Goal: Entertainment & Leisure: Consume media (video, audio)

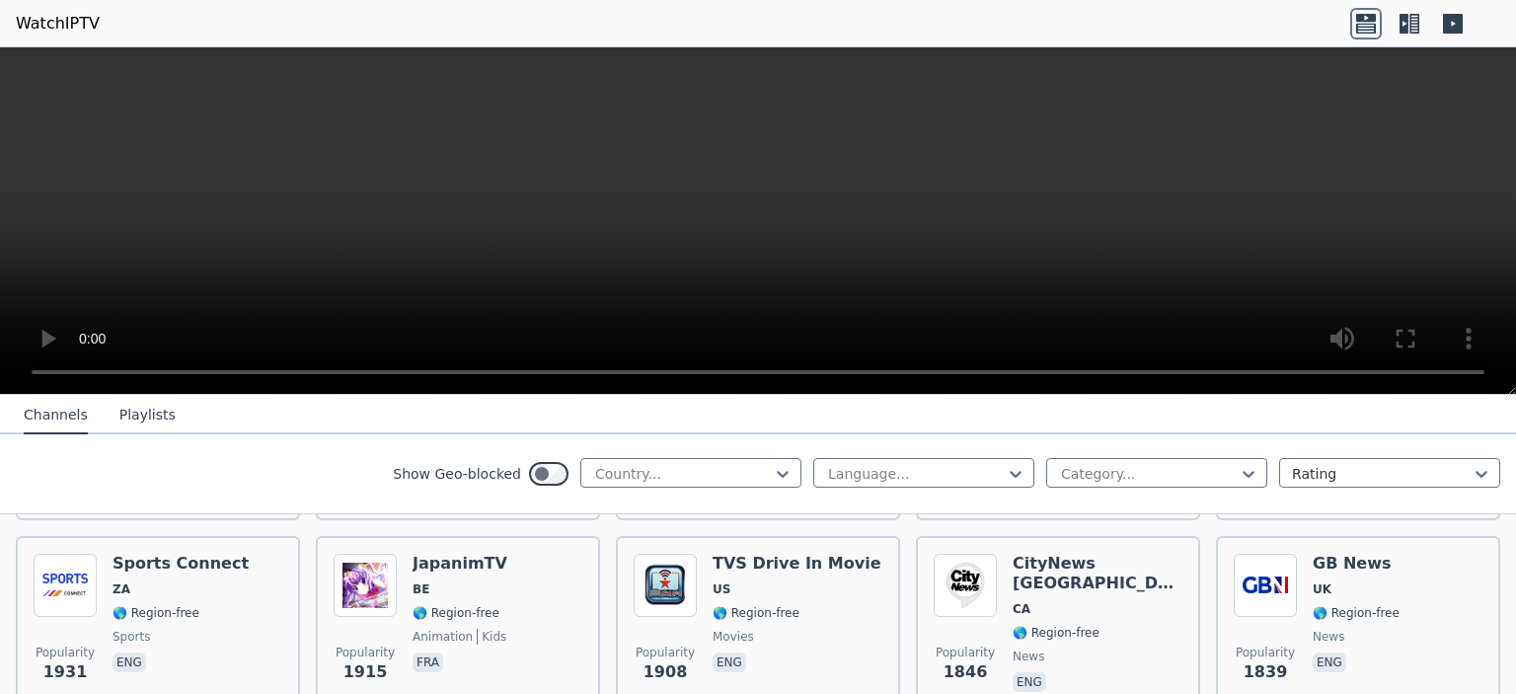
scroll to position [996, 0]
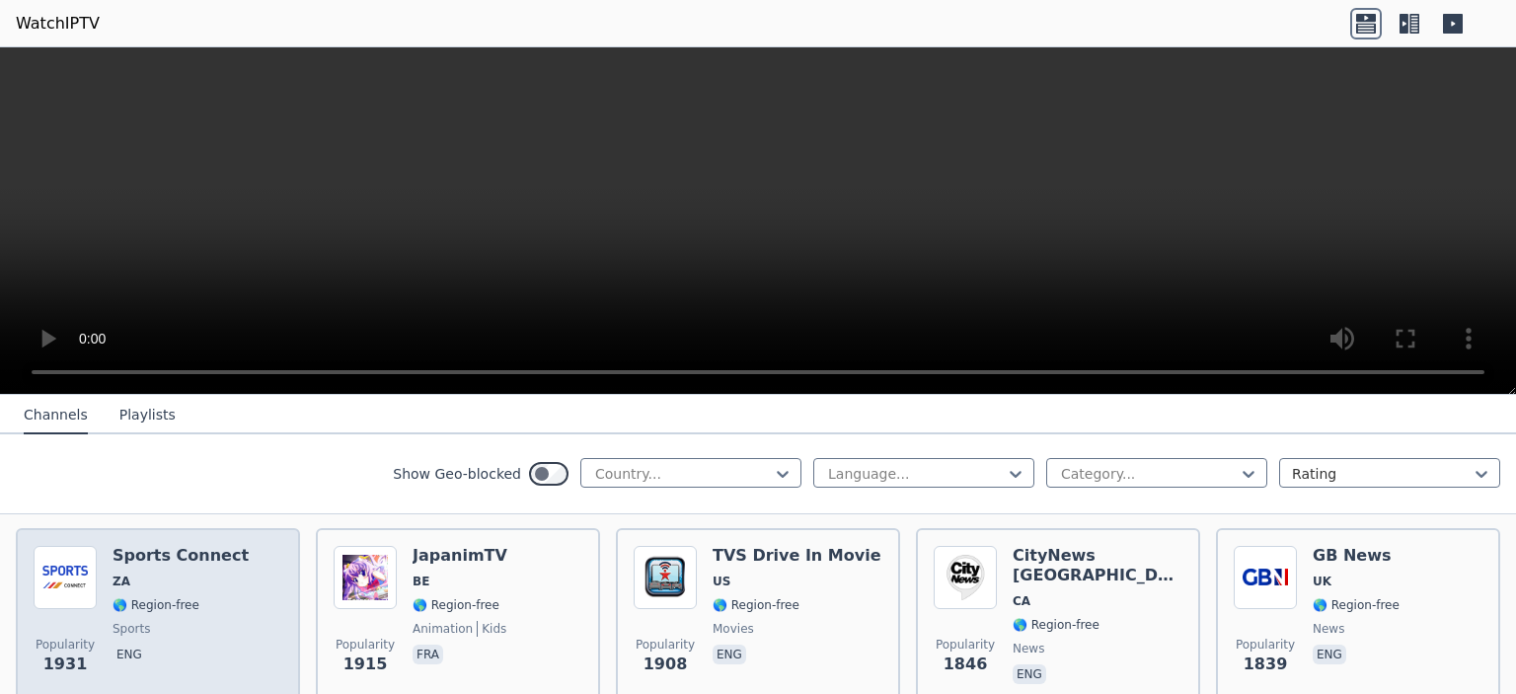
click at [197, 597] on span "🌎 Region-free" at bounding box center [180, 605] width 136 height 16
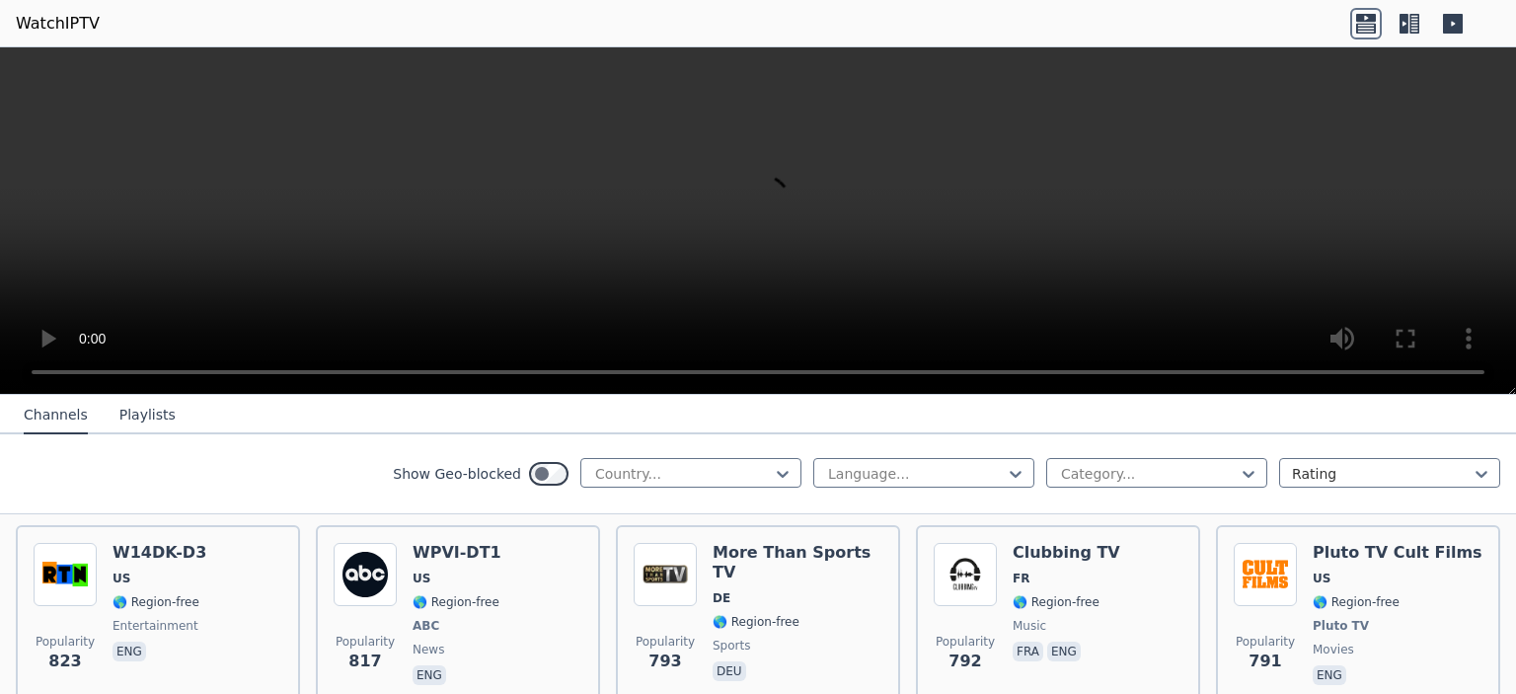
scroll to position [3351, 0]
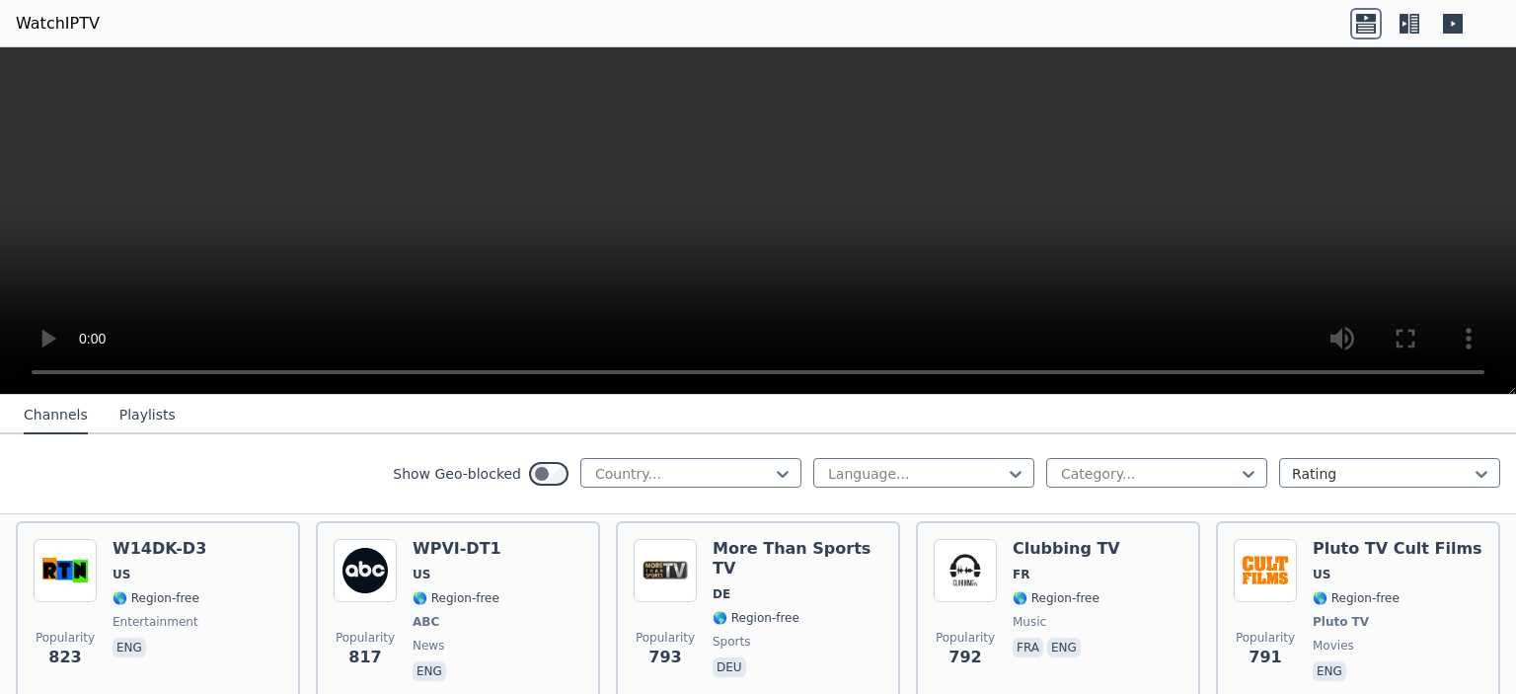
click at [137, 412] on button "Playlists" at bounding box center [147, 415] width 56 height 37
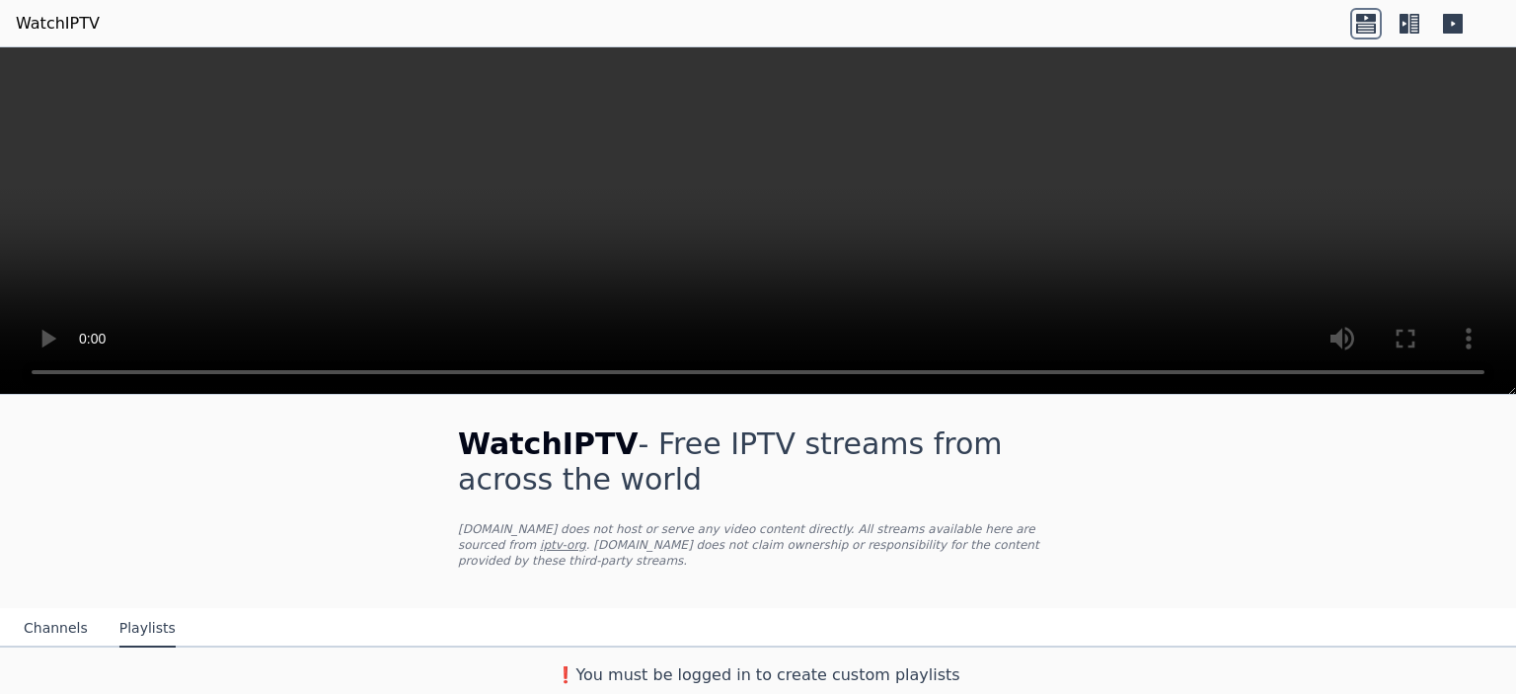
scroll to position [0, 0]
click at [83, 28] on link "WatchIPTV" at bounding box center [58, 24] width 84 height 24
click at [51, 632] on button "Channels" at bounding box center [56, 631] width 64 height 37
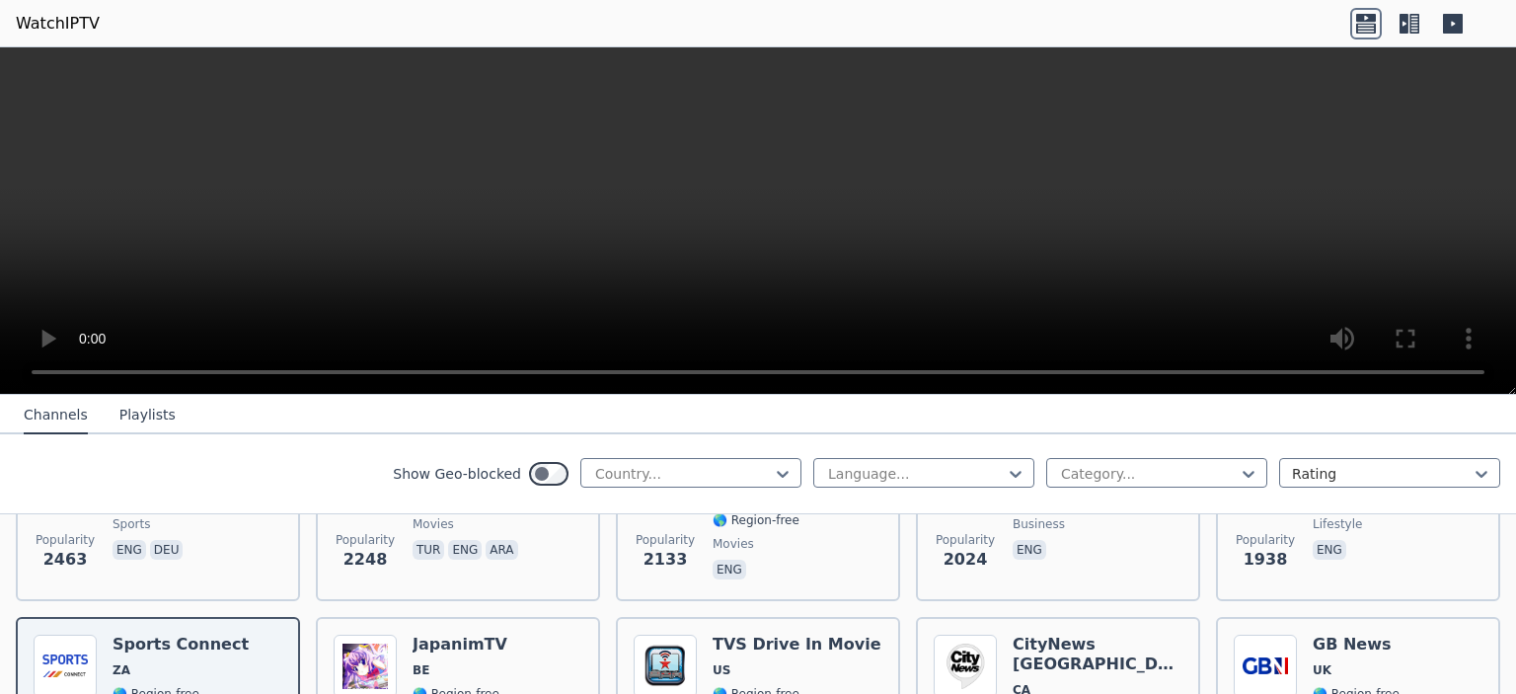
scroll to position [908, 0]
click at [649, 467] on div at bounding box center [683, 474] width 180 height 20
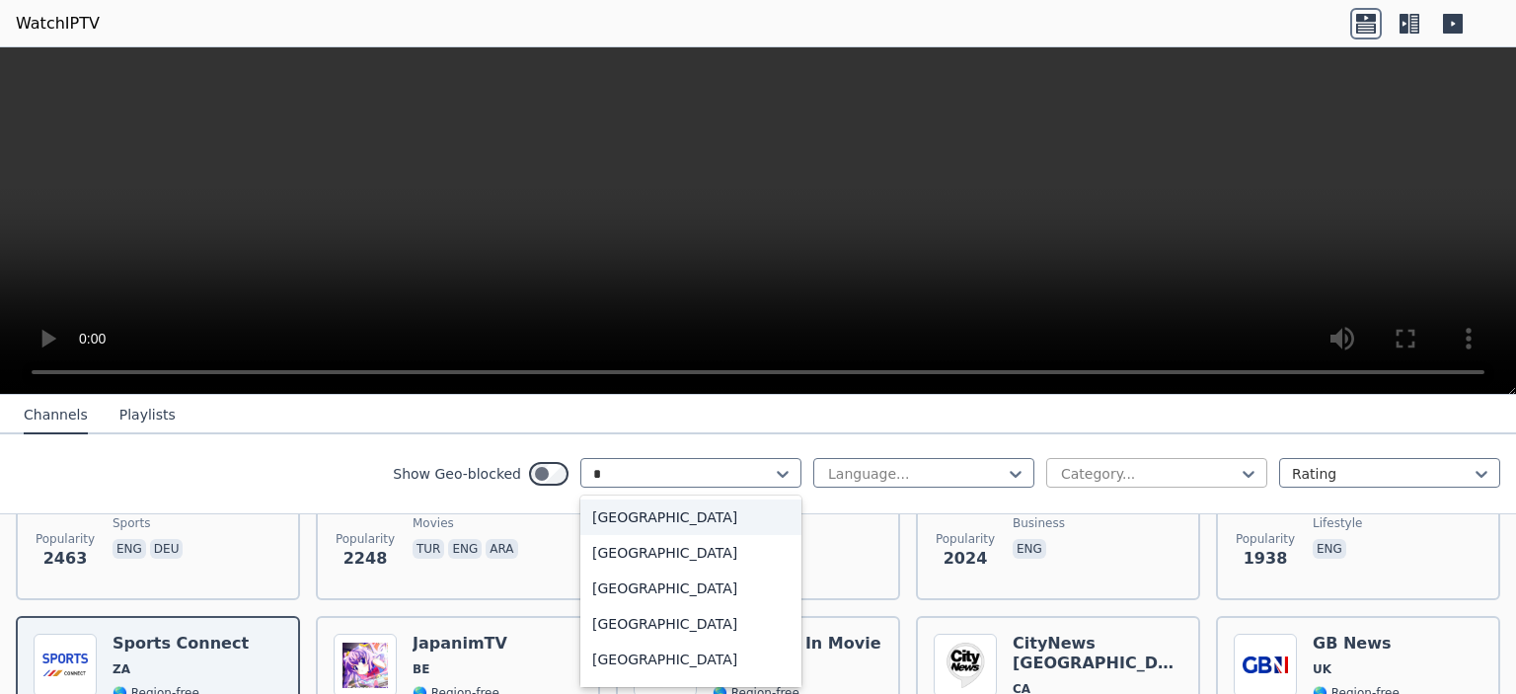
type input "*"
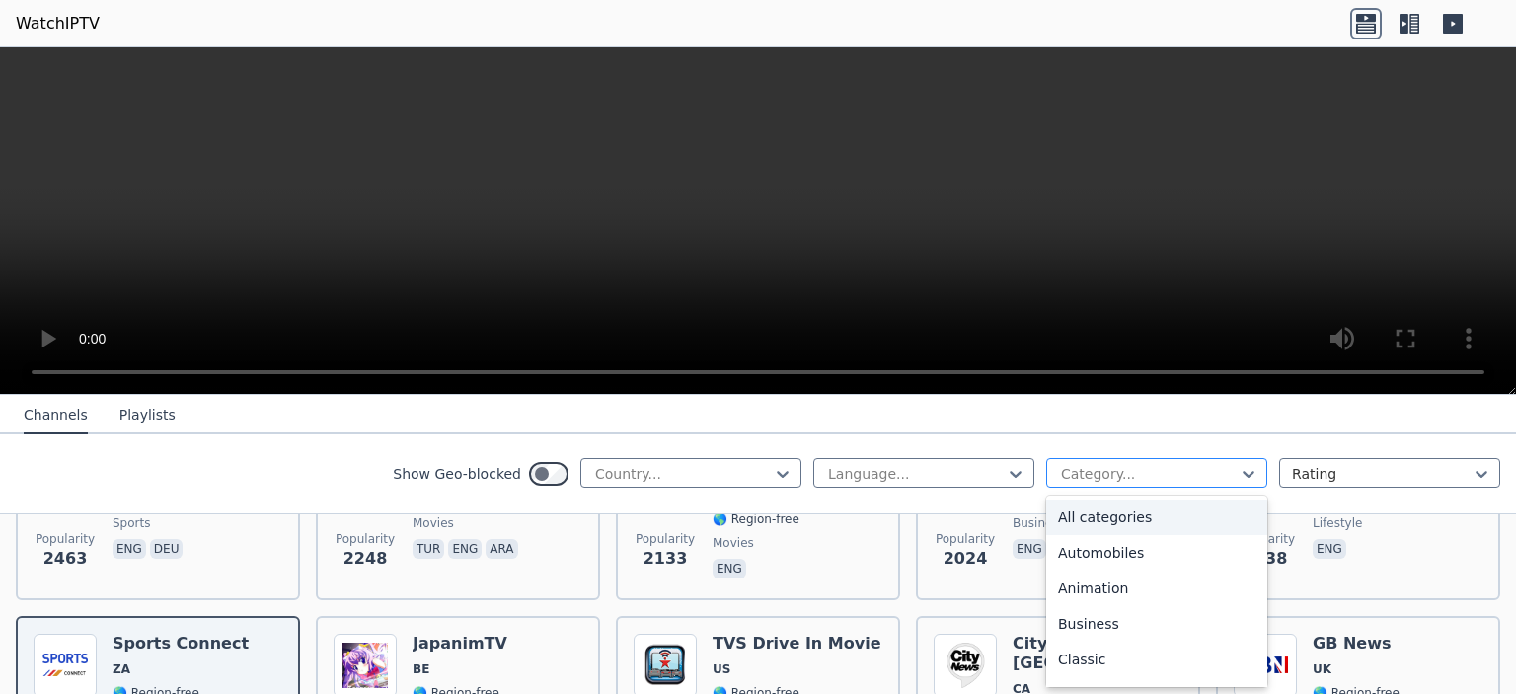
click at [1100, 464] on div at bounding box center [1149, 474] width 180 height 20
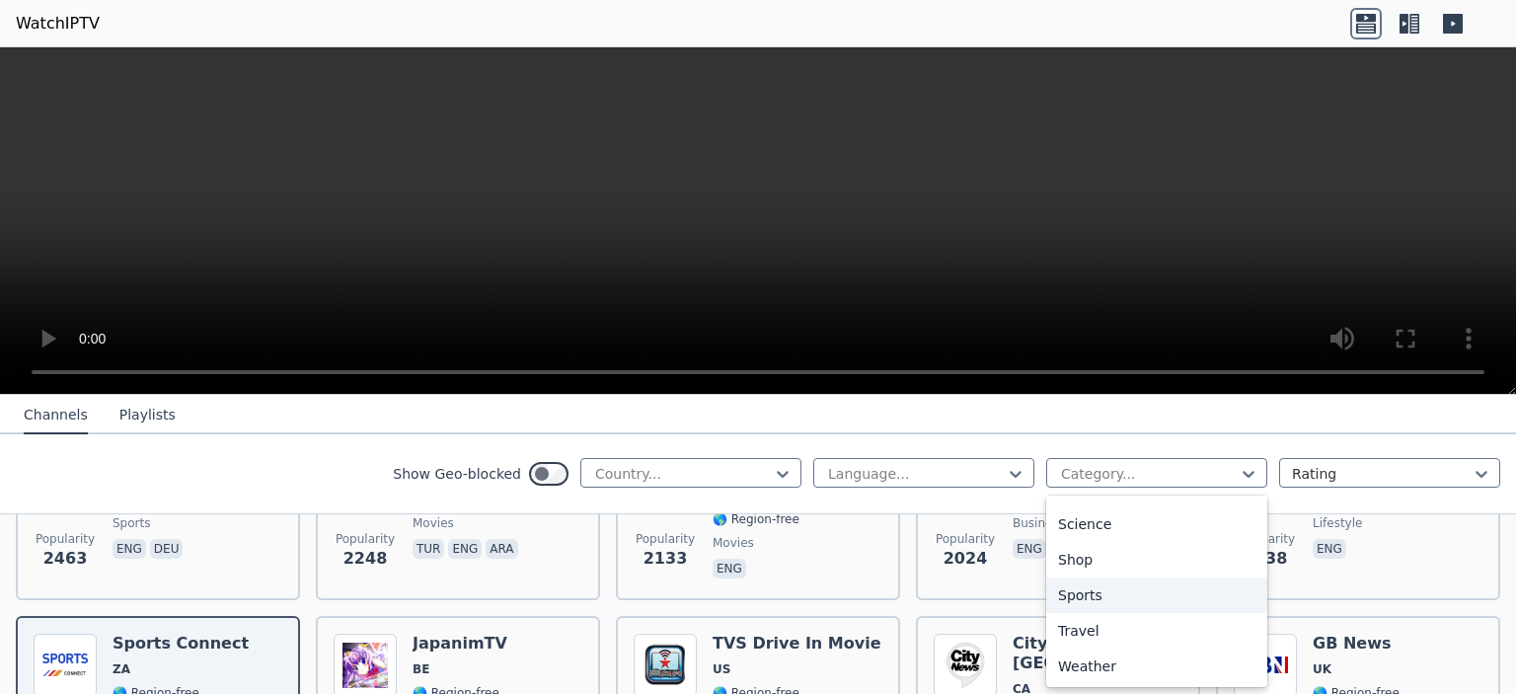
click at [1062, 579] on div "Sports" at bounding box center [1156, 595] width 221 height 36
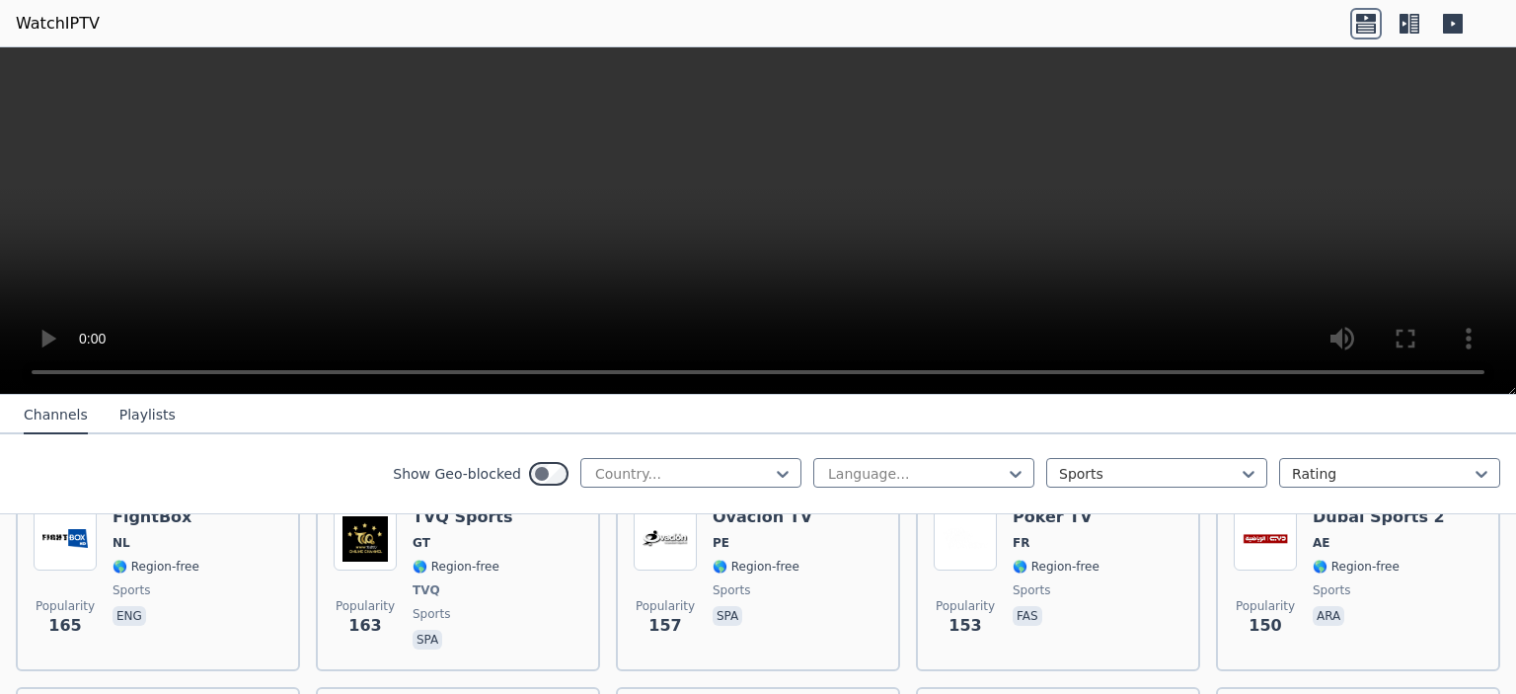
scroll to position [2467, 0]
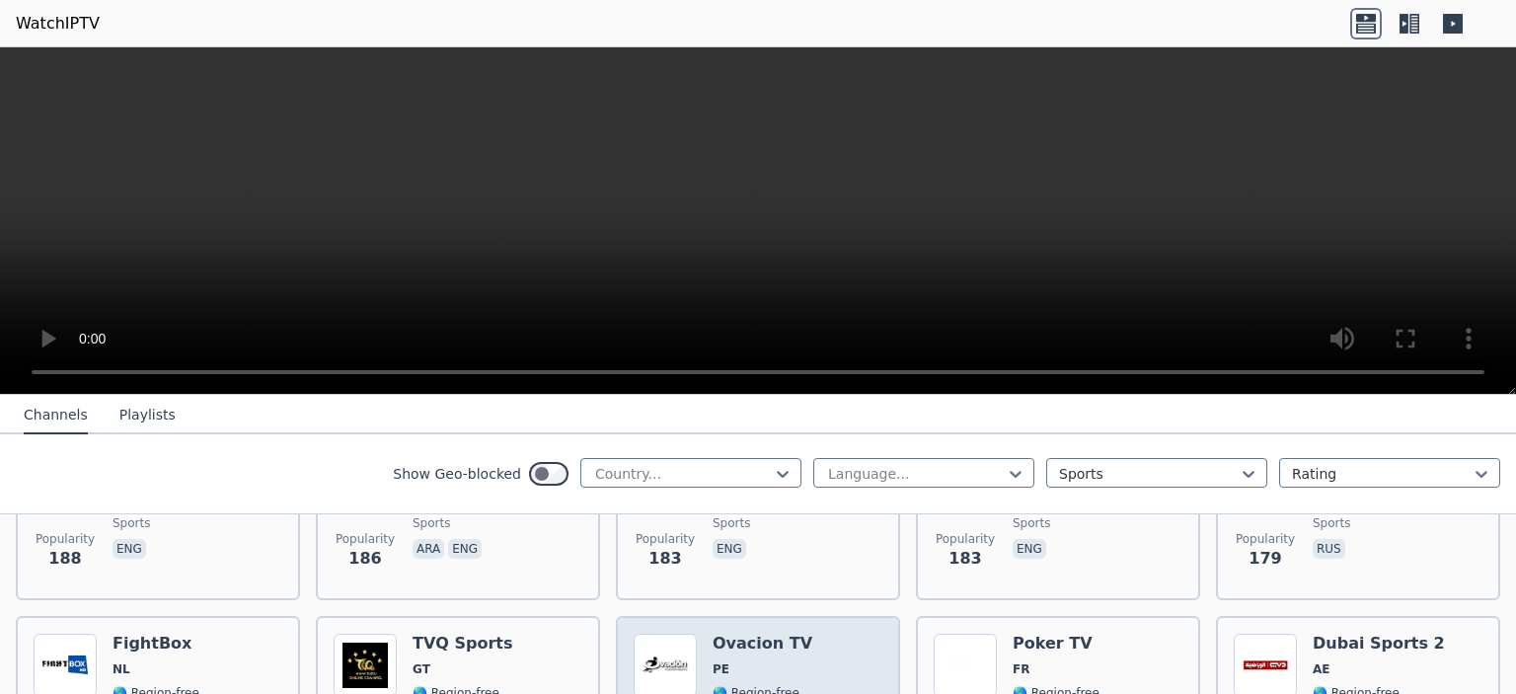
click at [756, 661] on span "PE" at bounding box center [762, 669] width 100 height 16
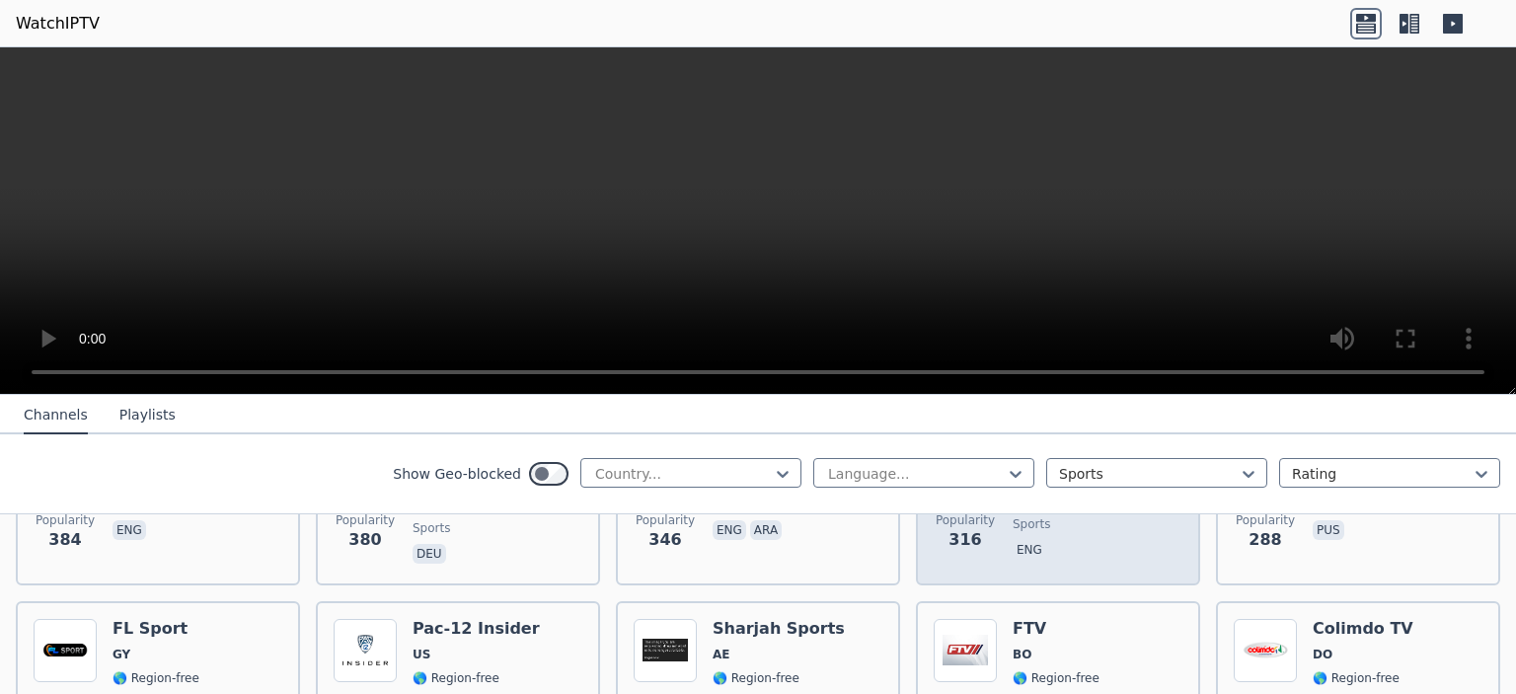
scroll to position [1681, 0]
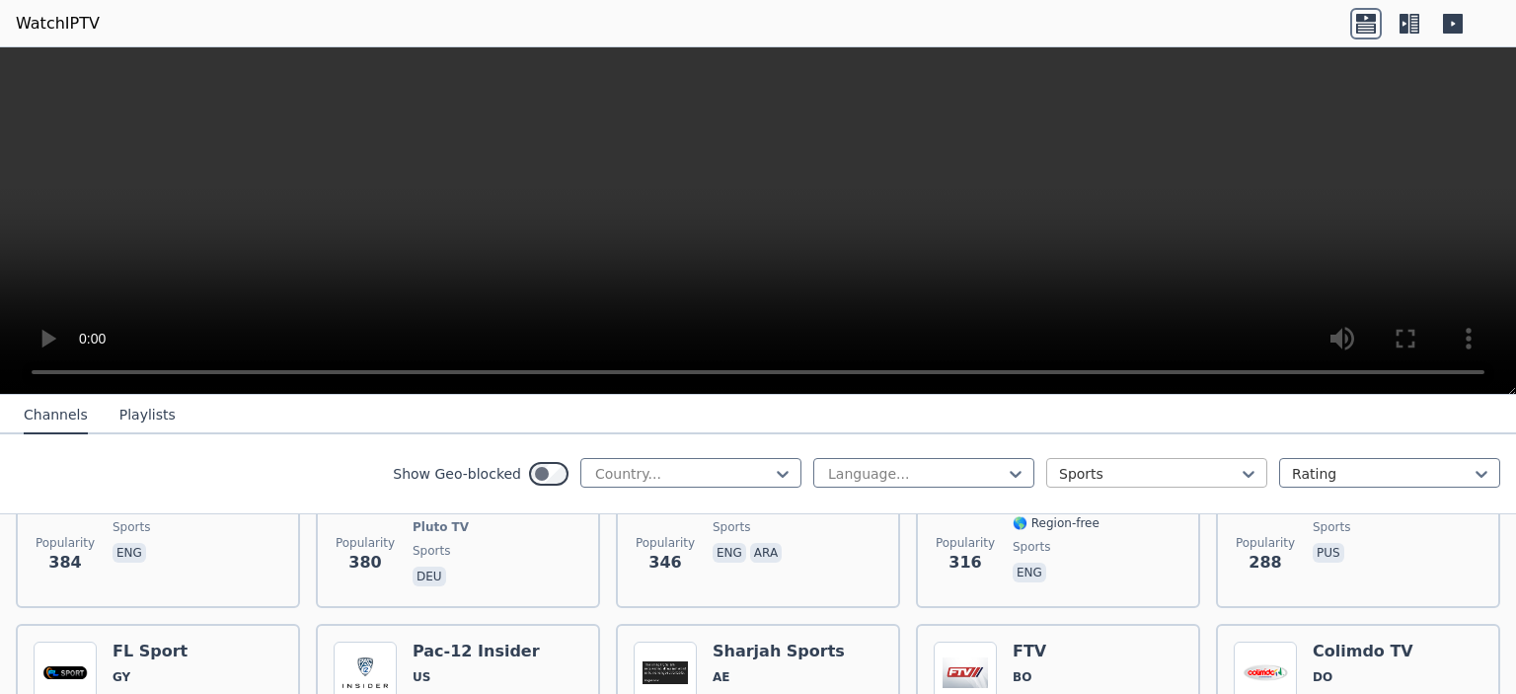
click at [1111, 464] on div at bounding box center [1149, 474] width 180 height 20
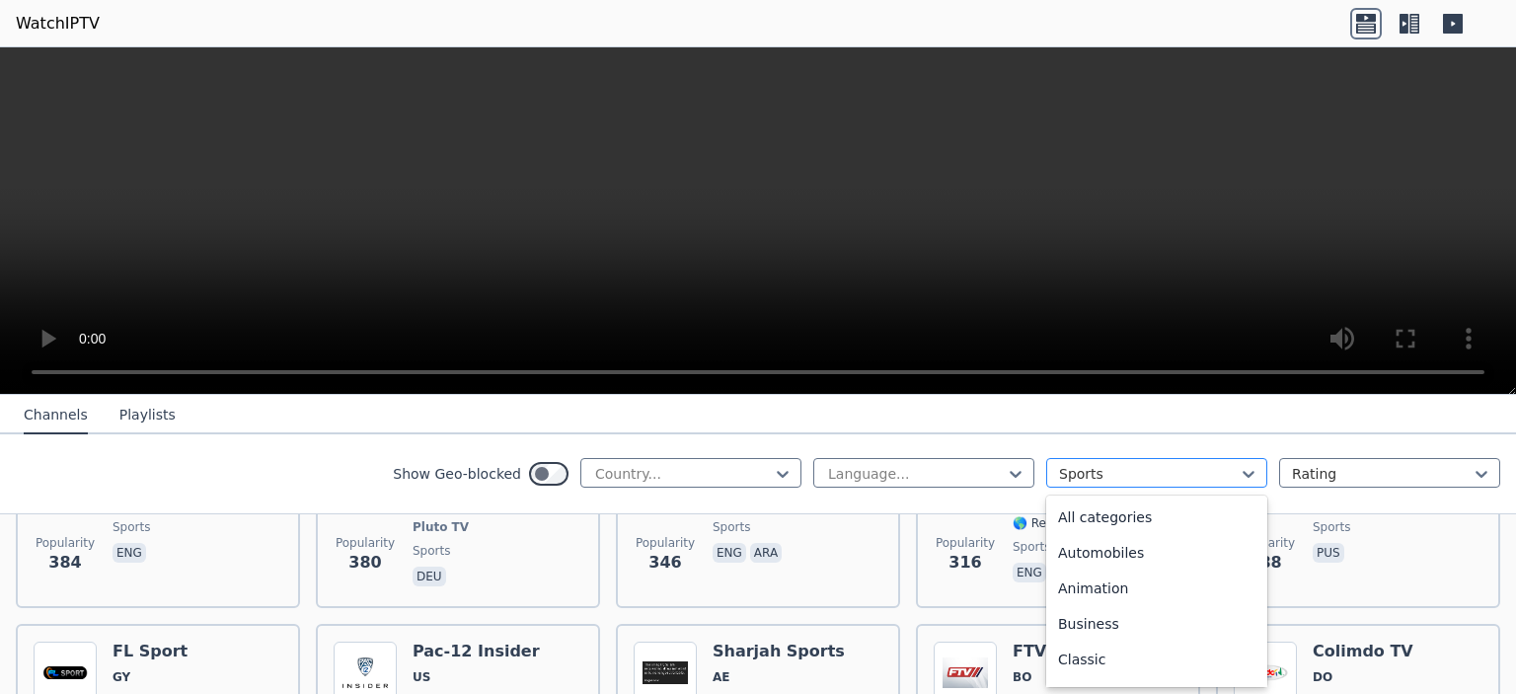
scroll to position [608, 0]
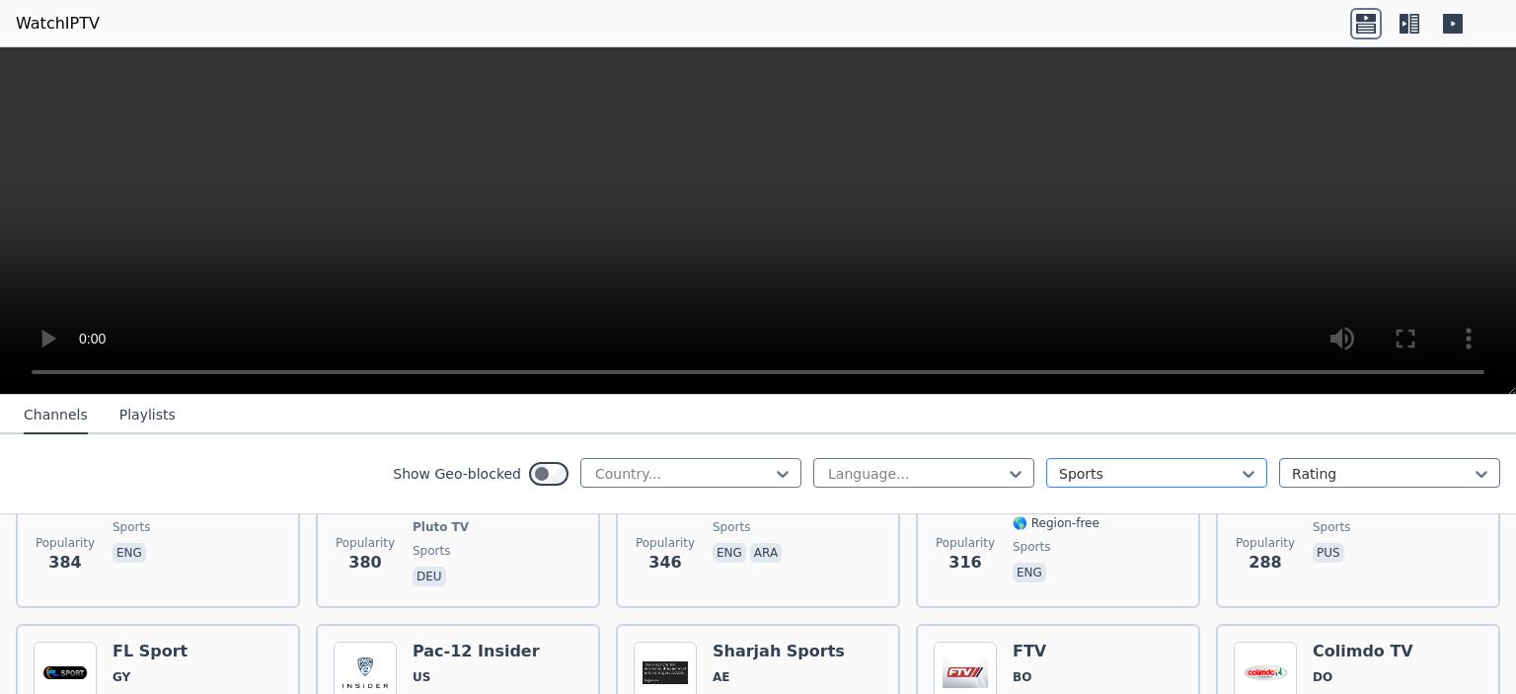
click at [1111, 464] on div at bounding box center [1149, 474] width 180 height 20
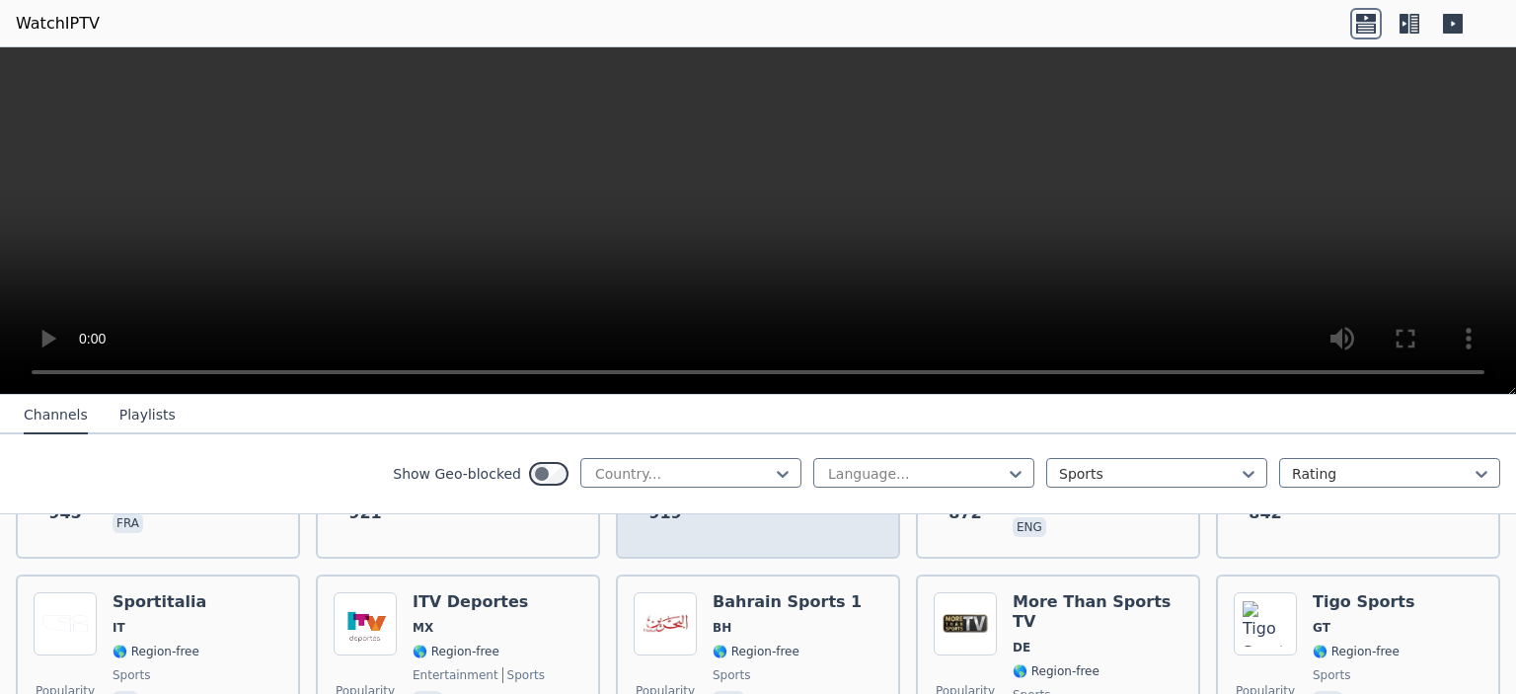
scroll to position [950, 0]
click at [703, 593] on div "Popularity 827 Bahrain Sports 1 BH 🌎 Region-free sports ara" at bounding box center [757, 662] width 249 height 142
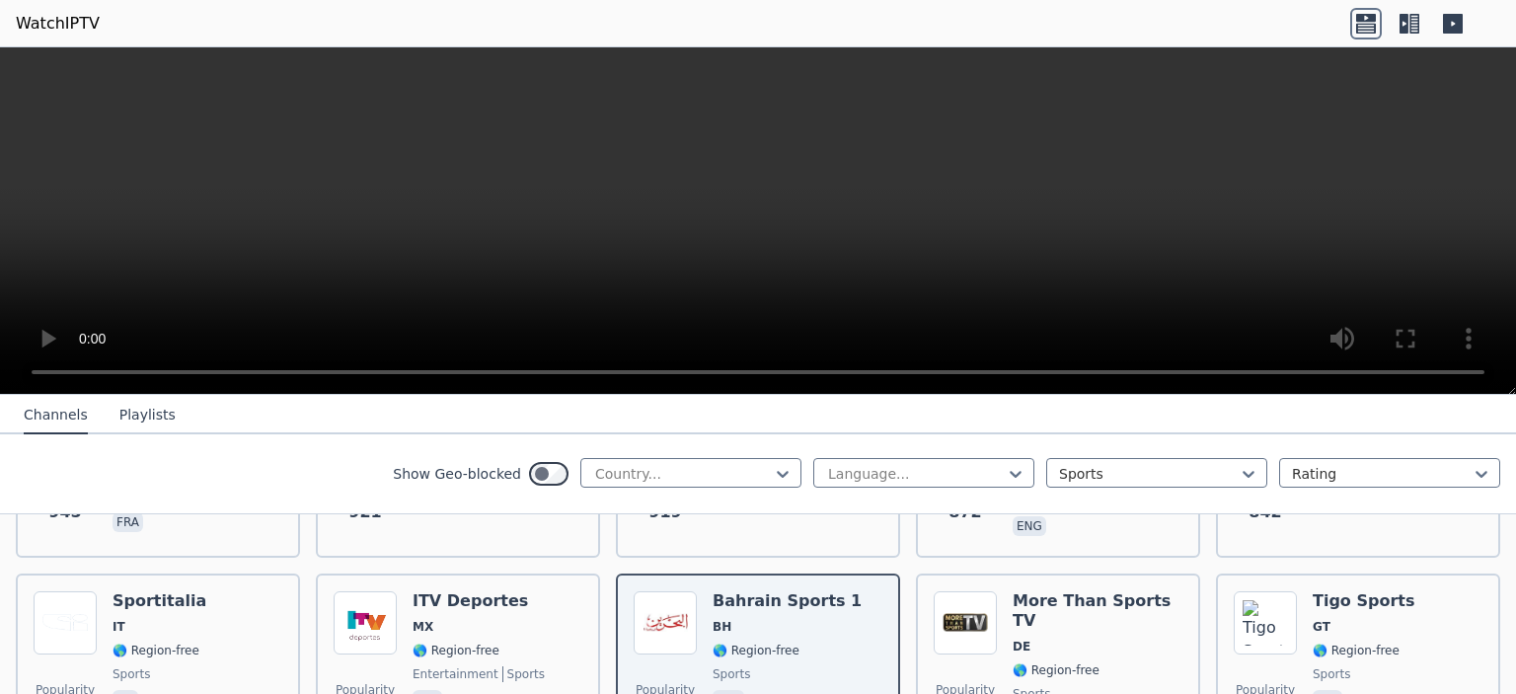
click at [1402, 18] on icon at bounding box center [1403, 24] width 9 height 20
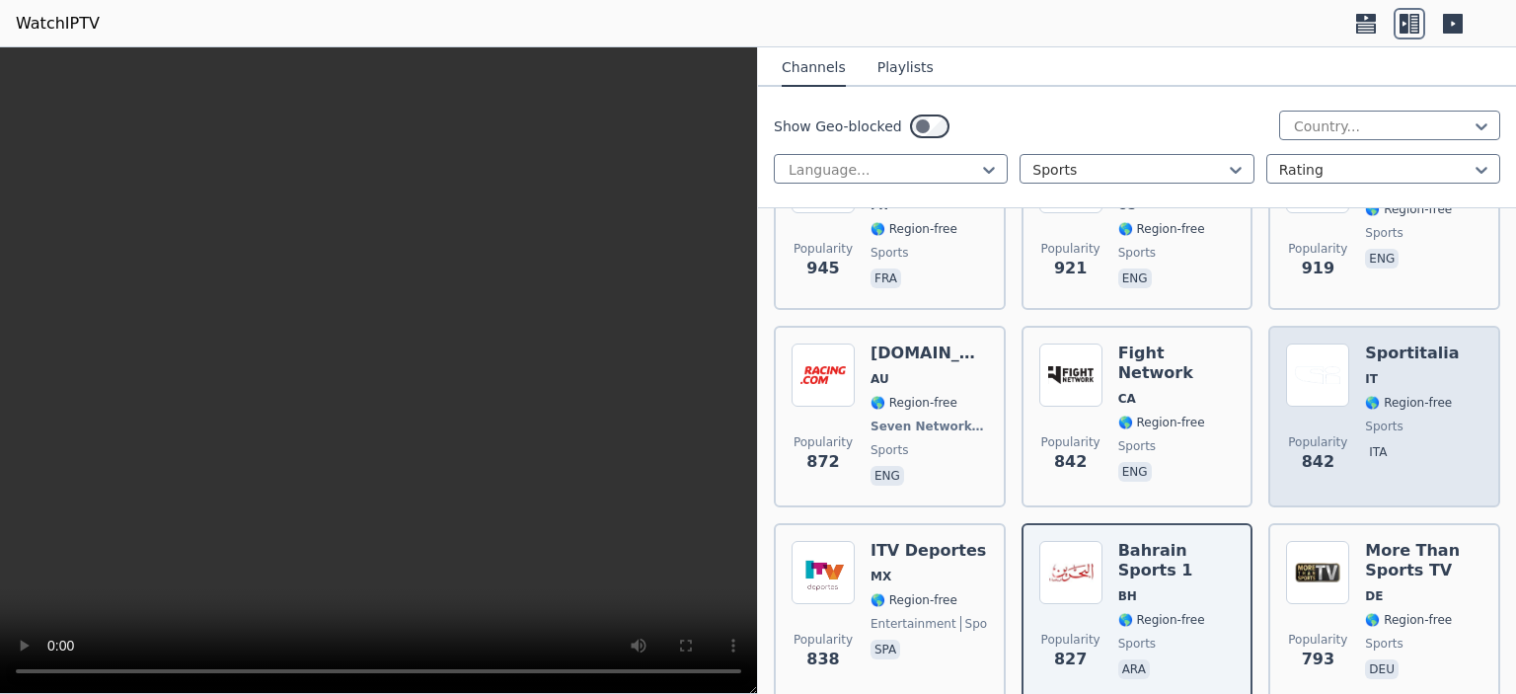
scroll to position [1357, 0]
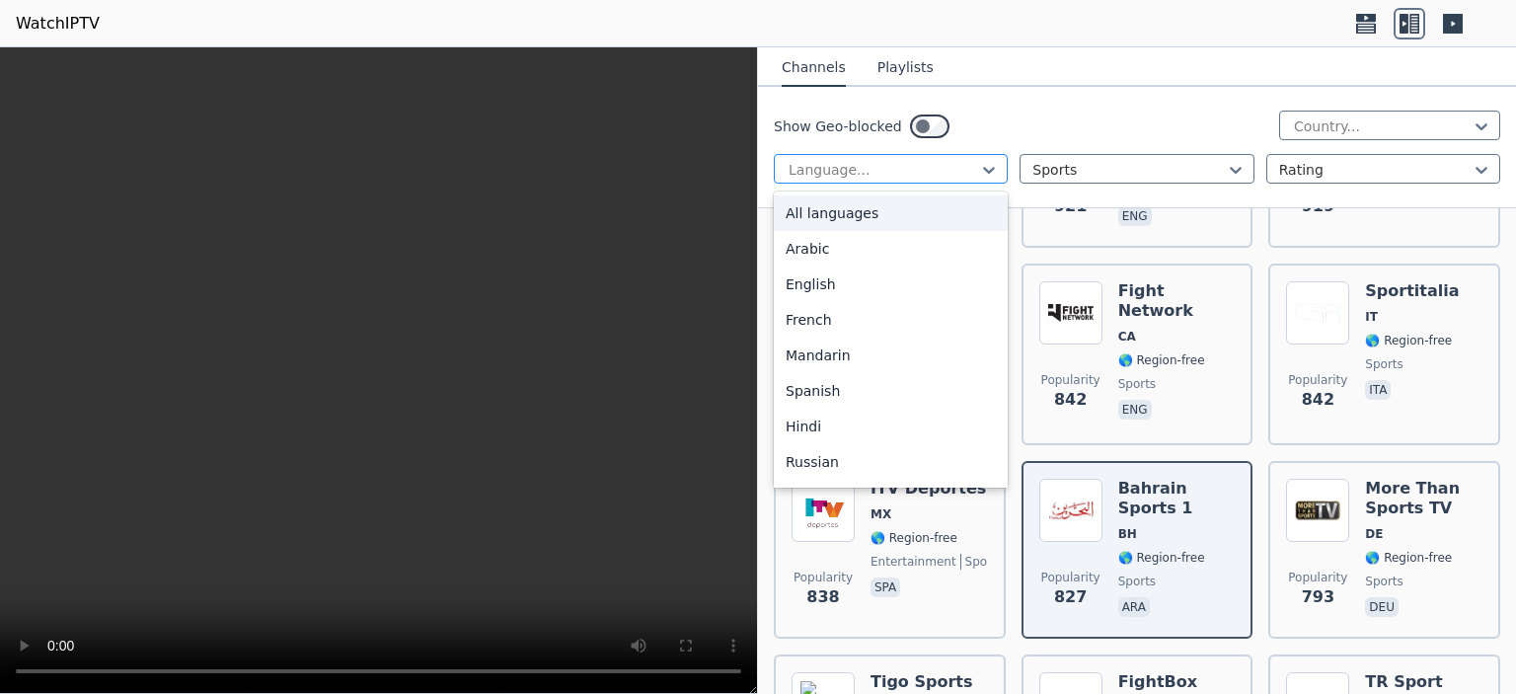
click at [892, 166] on div at bounding box center [882, 170] width 192 height 20
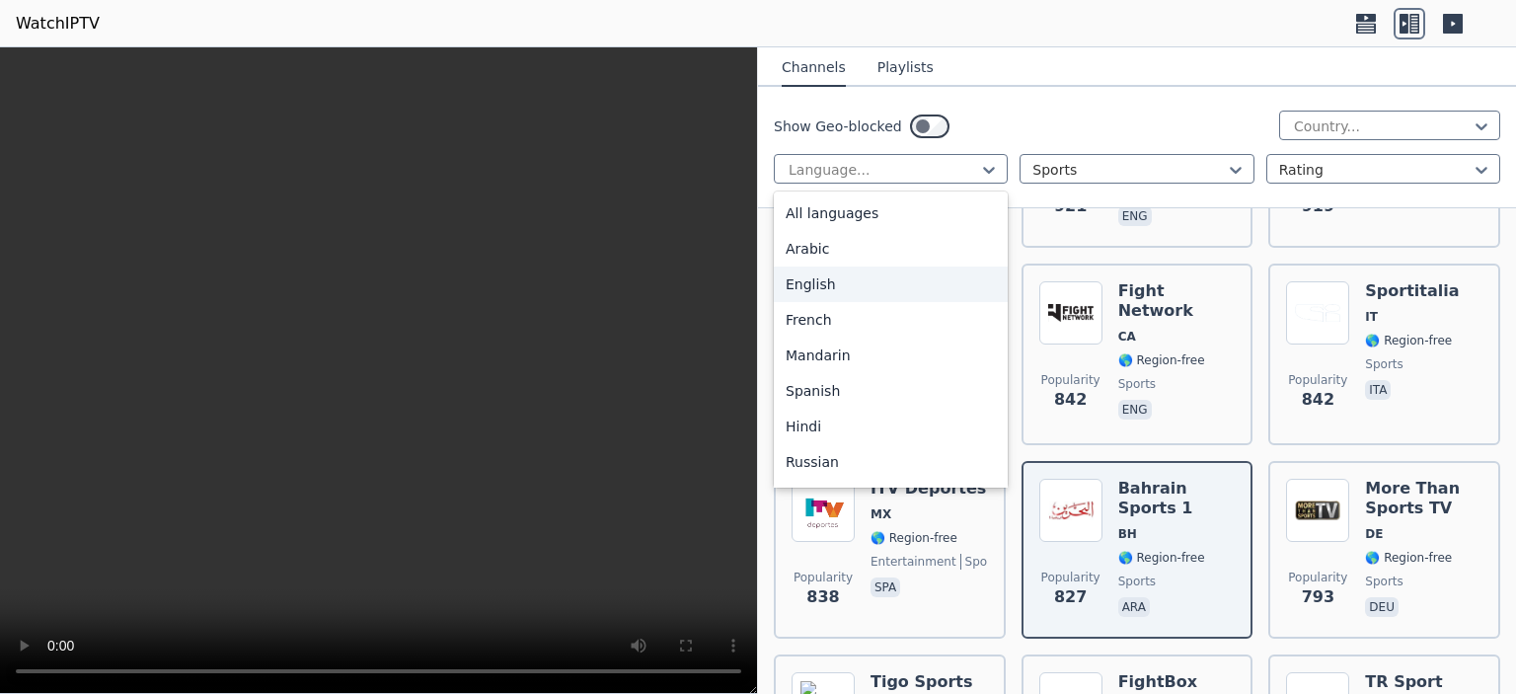
click at [850, 276] on div "English" at bounding box center [891, 284] width 234 height 36
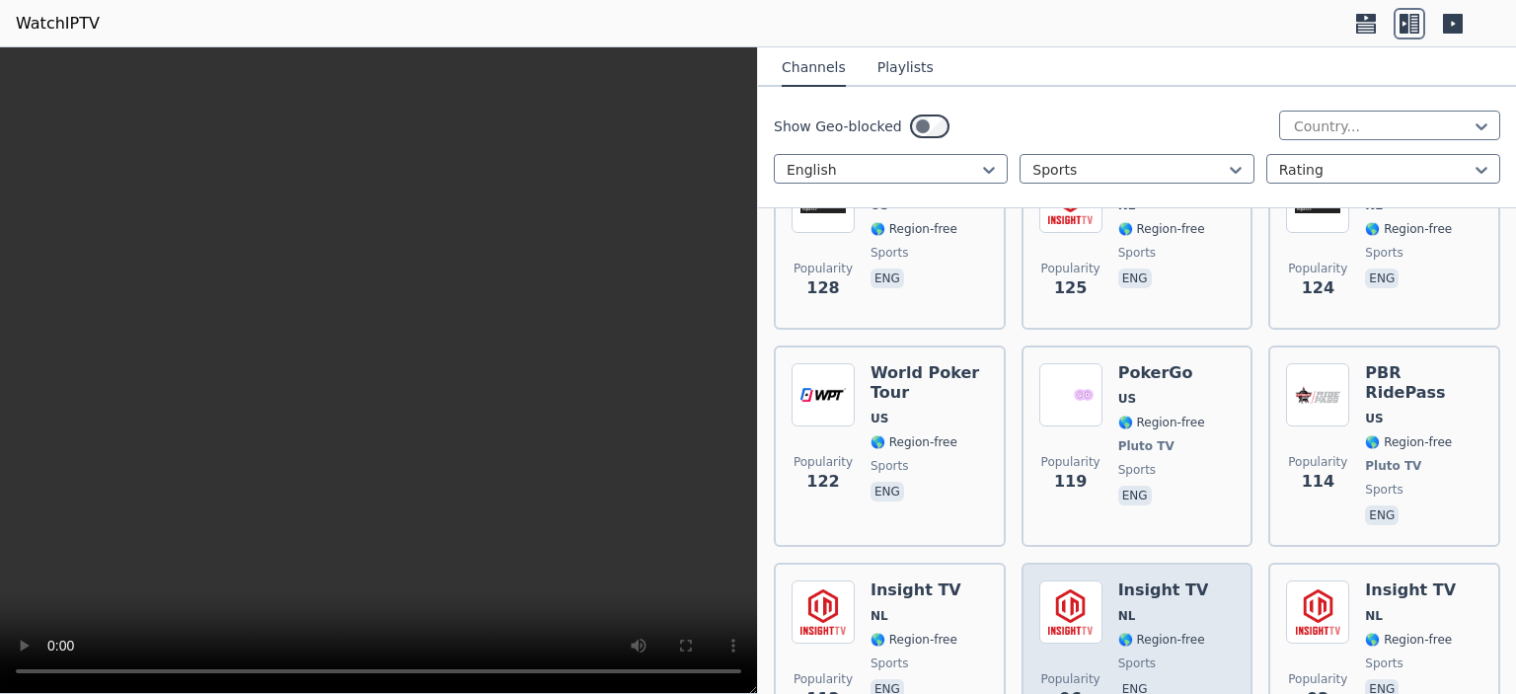
scroll to position [2893, 0]
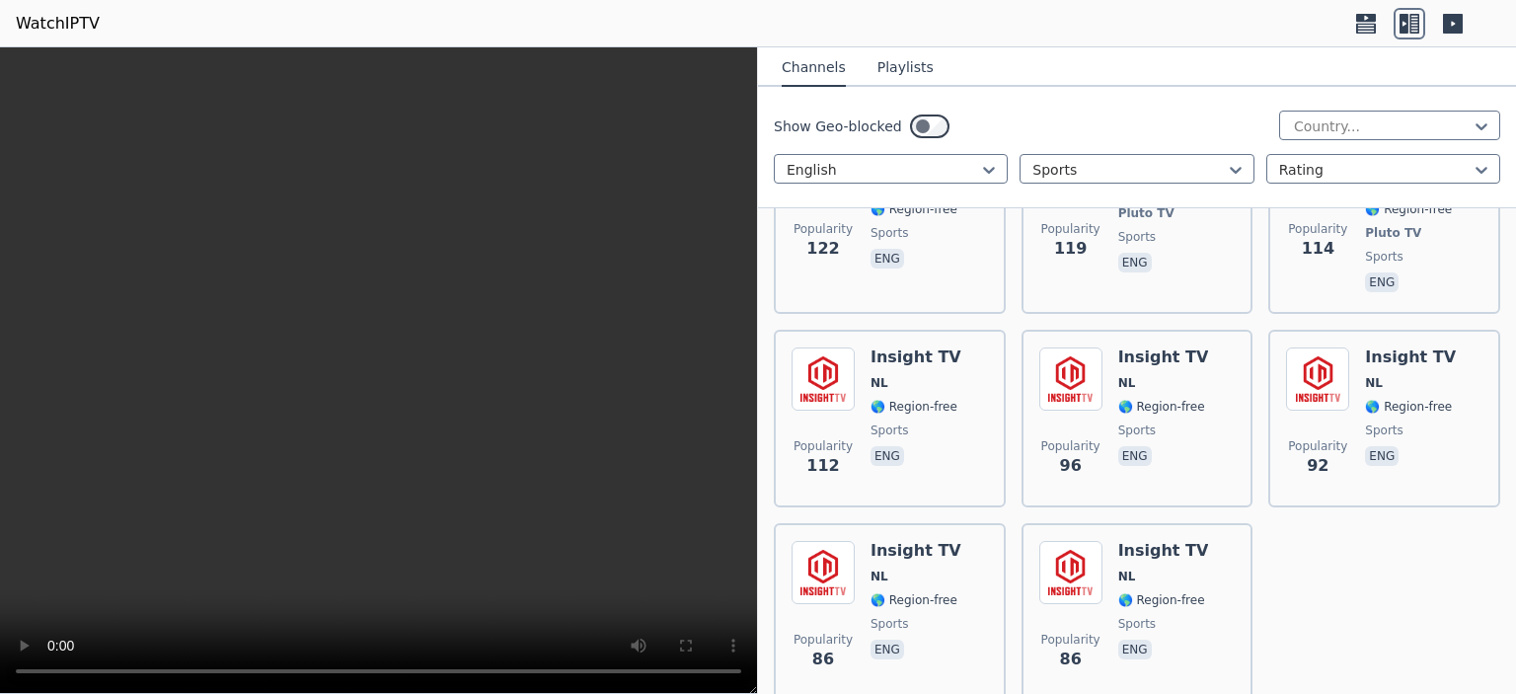
click at [529, 449] on video at bounding box center [378, 370] width 757 height 646
